Goal: Transaction & Acquisition: Purchase product/service

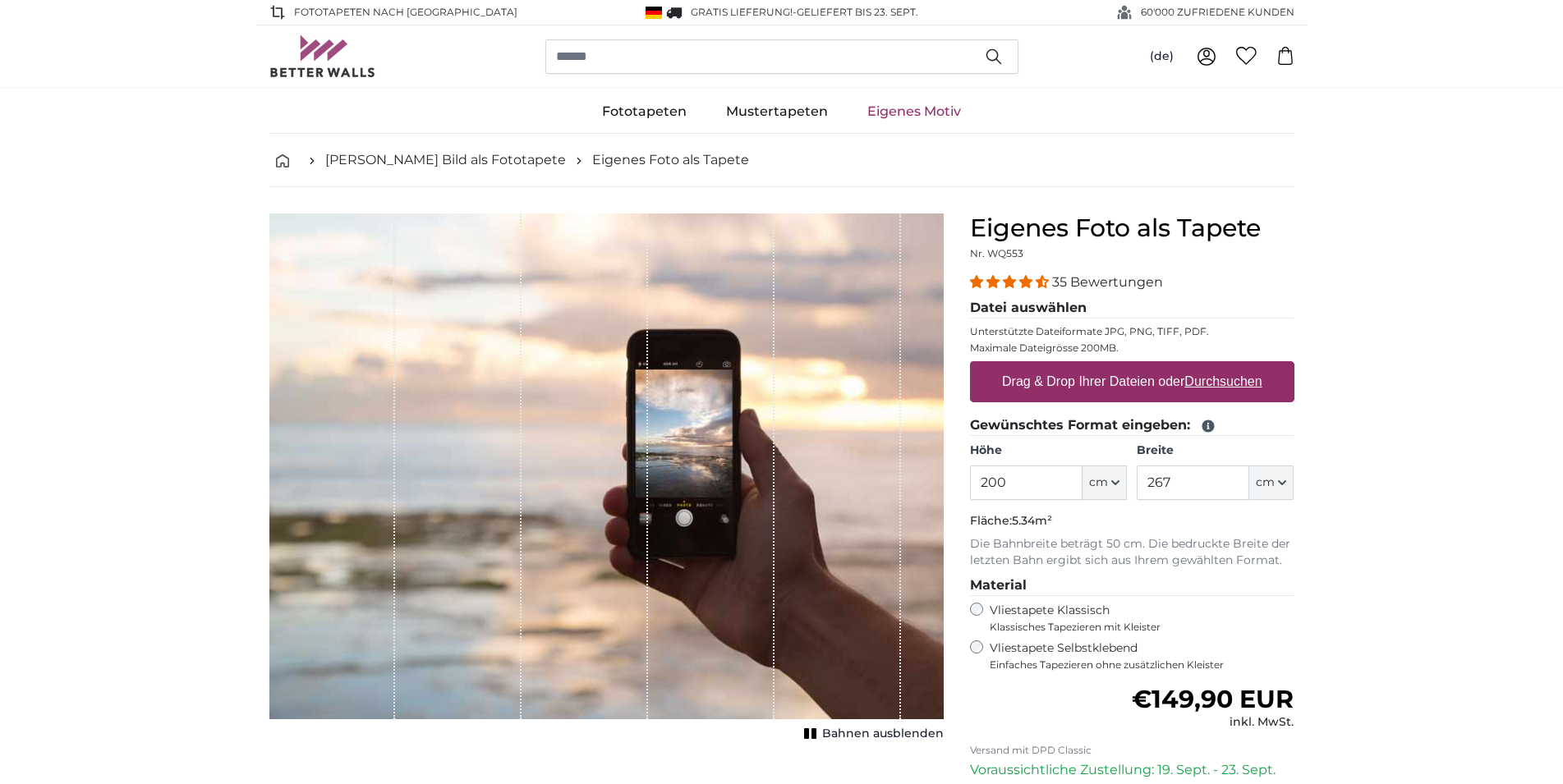
drag, startPoint x: 978, startPoint y: 484, endPoint x: 1036, endPoint y: 478, distance: 58.3
click at [1036, 478] on input "200" at bounding box center [1026, 483] width 113 height 35
drag, startPoint x: 981, startPoint y: 483, endPoint x: 1018, endPoint y: 475, distance: 37.9
click at [1018, 475] on input "140" at bounding box center [1026, 483] width 113 height 35
type input "100"
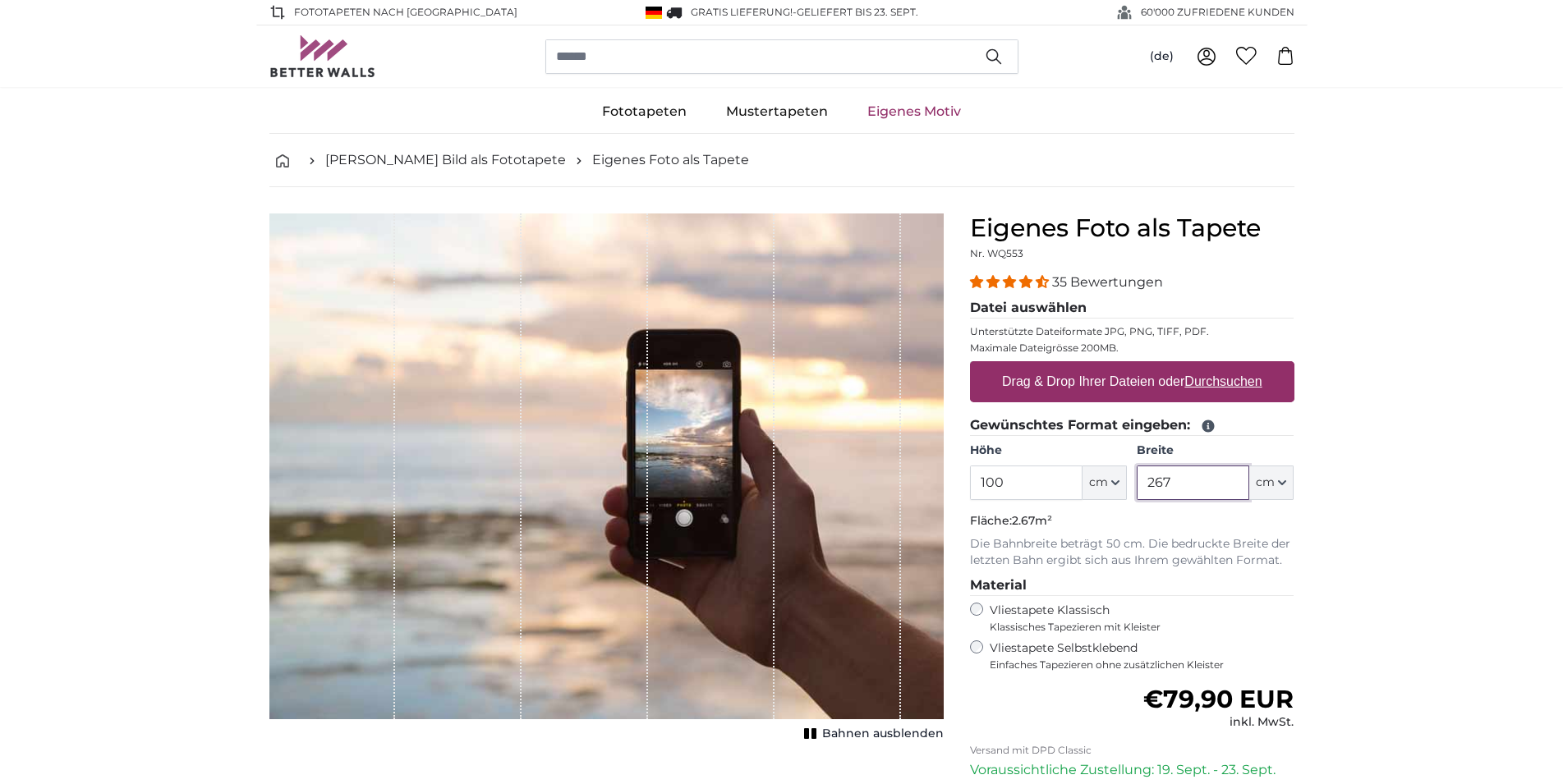
drag, startPoint x: 1150, startPoint y: 479, endPoint x: 1186, endPoint y: 479, distance: 36.0
click at [1186, 479] on input "267" at bounding box center [1192, 483] width 113 height 35
type input "4"
type input "140"
